Goal: Task Accomplishment & Management: Use online tool/utility

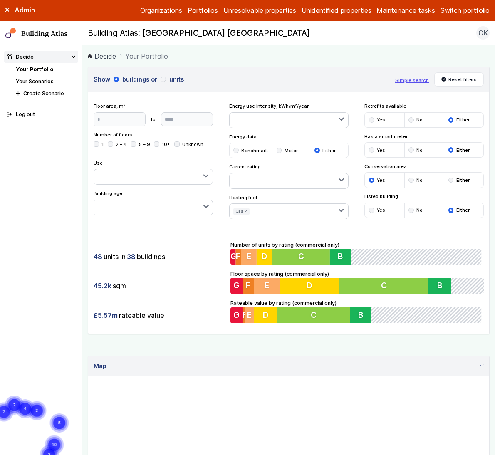
click at [458, 10] on button "Switch portfolio" at bounding box center [465, 10] width 49 height 10
click at [39, 79] on link "Your Scenarios" at bounding box center [35, 81] width 38 height 6
click at [467, 10] on button "Switch portfolio" at bounding box center [465, 10] width 49 height 10
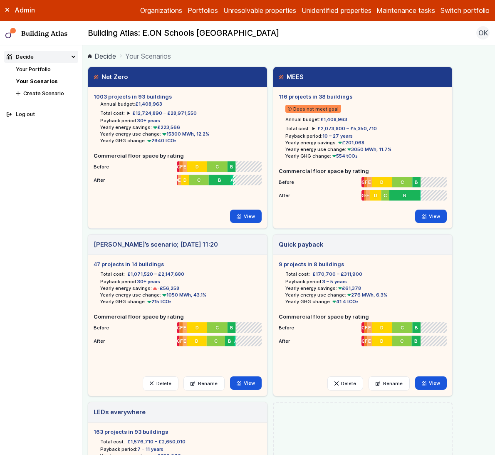
click at [465, 9] on button "Switch portfolio" at bounding box center [465, 10] width 49 height 10
click at [0, 0] on button "EW - Demo portfolio" at bounding box center [0, 0] width 0 height 0
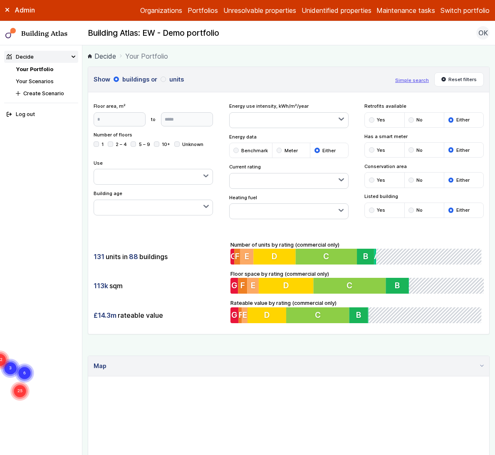
click at [43, 79] on link "Your Scenarios" at bounding box center [35, 81] width 38 height 6
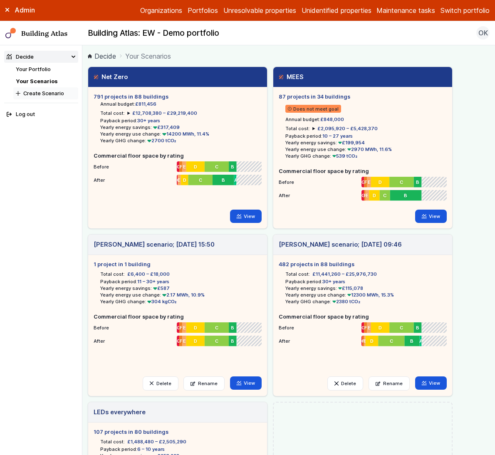
click at [45, 94] on button "Create Scenario" at bounding box center [45, 93] width 65 height 12
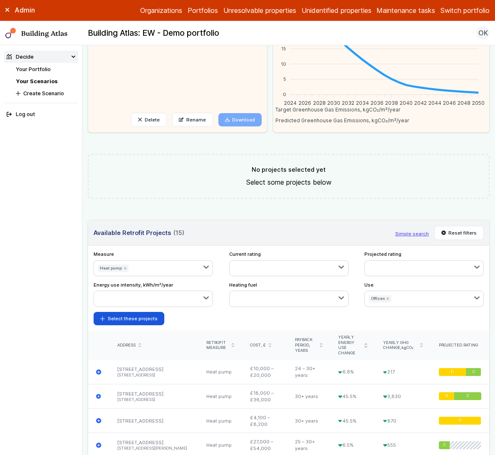
scroll to position [147, 0]
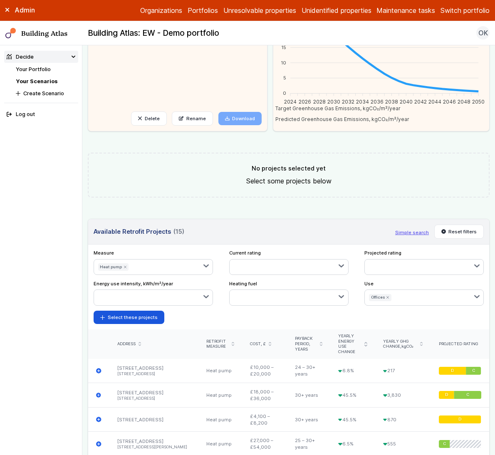
click at [125, 267] on icon "submit" at bounding box center [125, 267] width 3 height 3
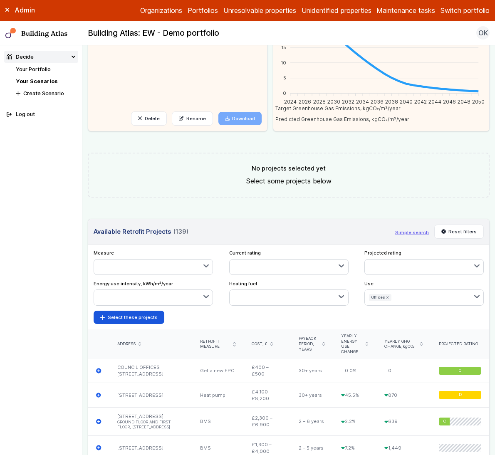
click at [386, 297] on icon "submit" at bounding box center [387, 297] width 3 height 3
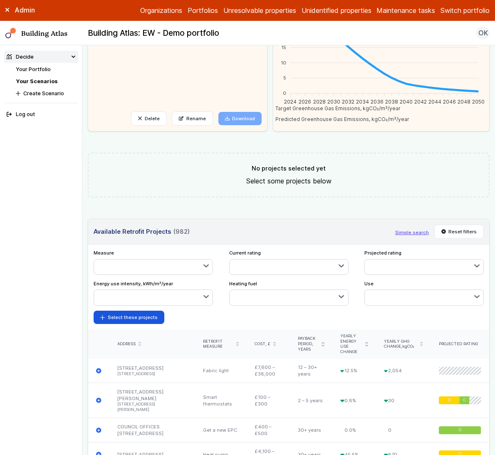
click at [37, 80] on link "Your Scenarios" at bounding box center [37, 81] width 42 height 6
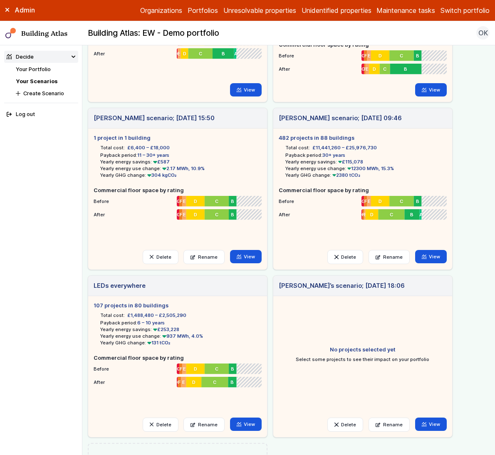
scroll to position [198, 0]
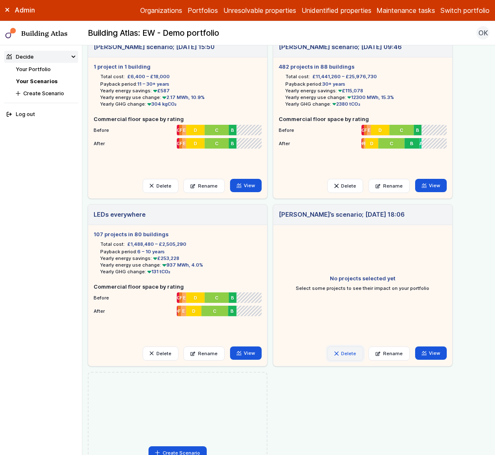
click at [354, 351] on button "Delete" at bounding box center [346, 354] width 36 height 14
click at [0, 0] on button "Delete" at bounding box center [0, 0] width 0 height 0
